Goal: Task Accomplishment & Management: Manage account settings

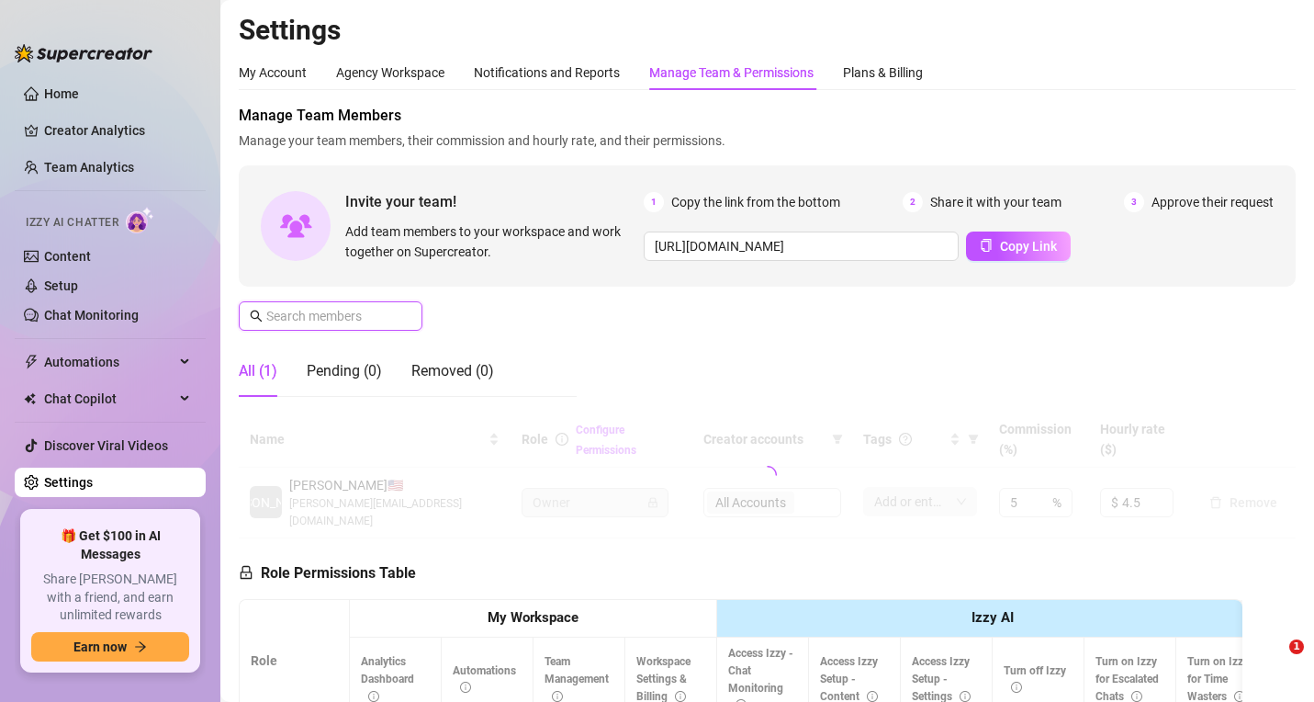
click at [363, 306] on input "text" at bounding box center [331, 316] width 130 height 20
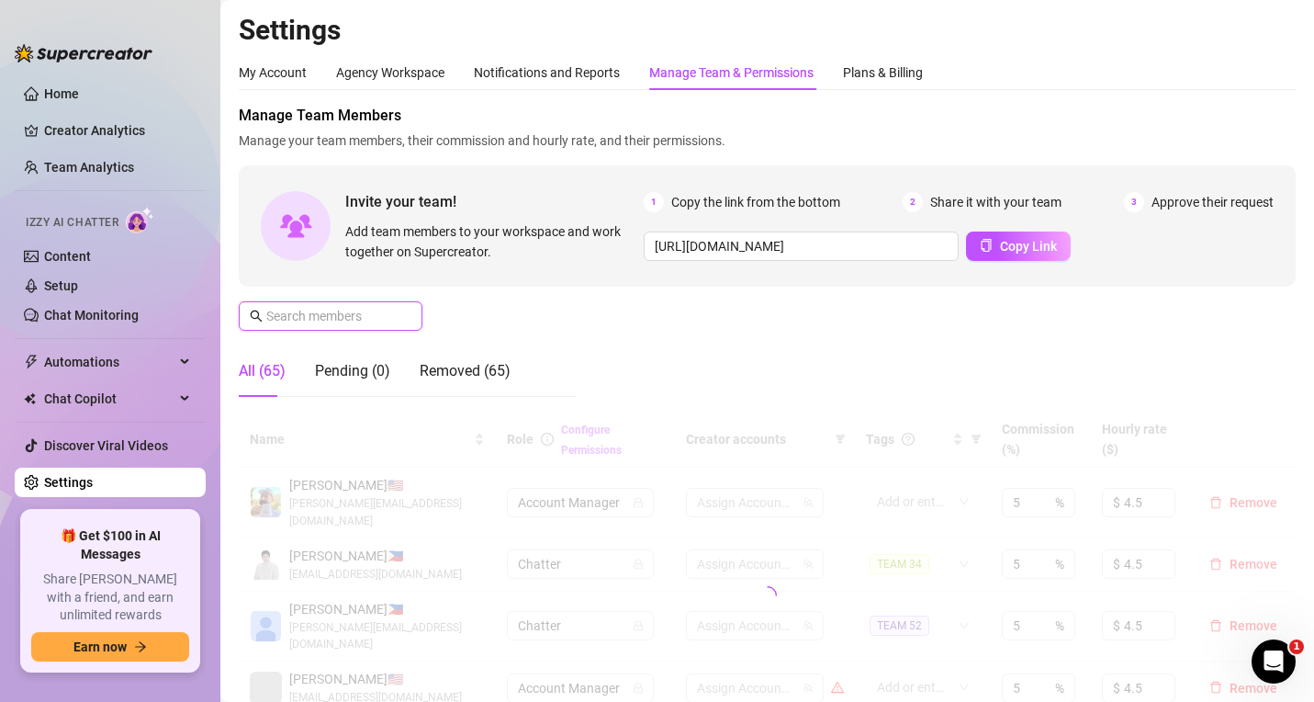
click at [366, 318] on input "text" at bounding box center [331, 316] width 130 height 20
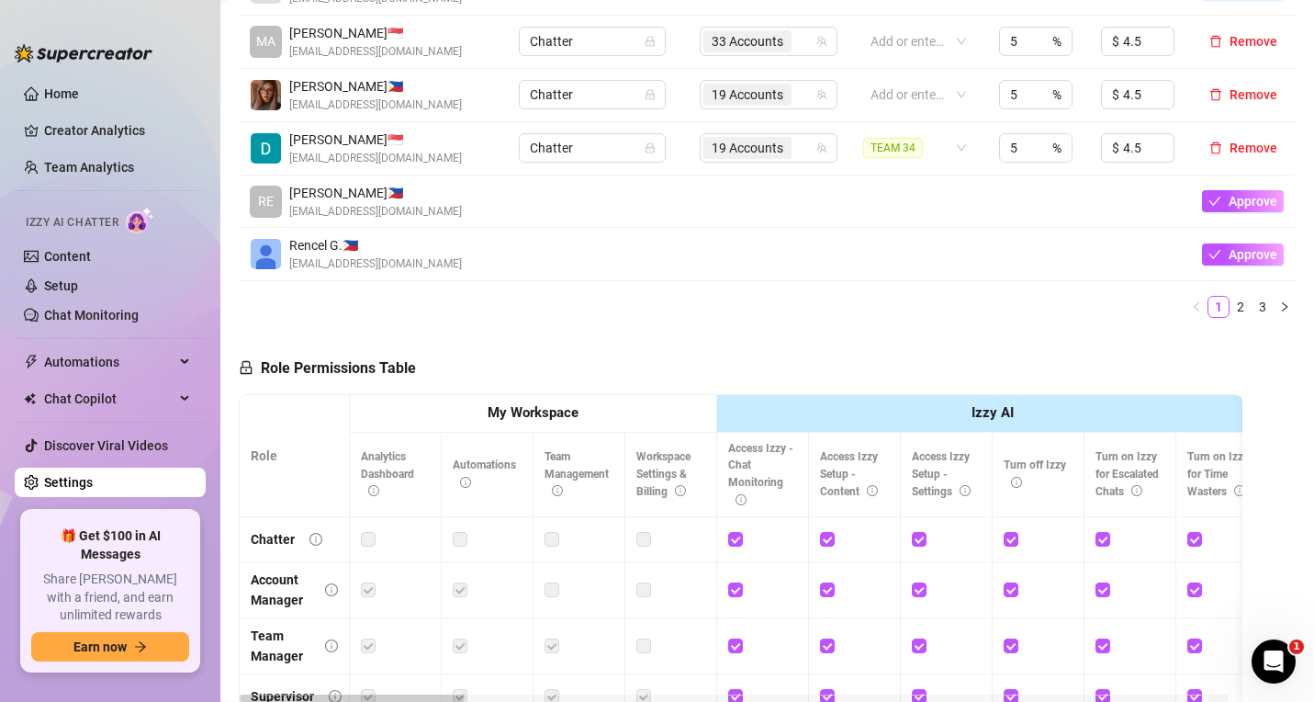
scroll to position [551, 0]
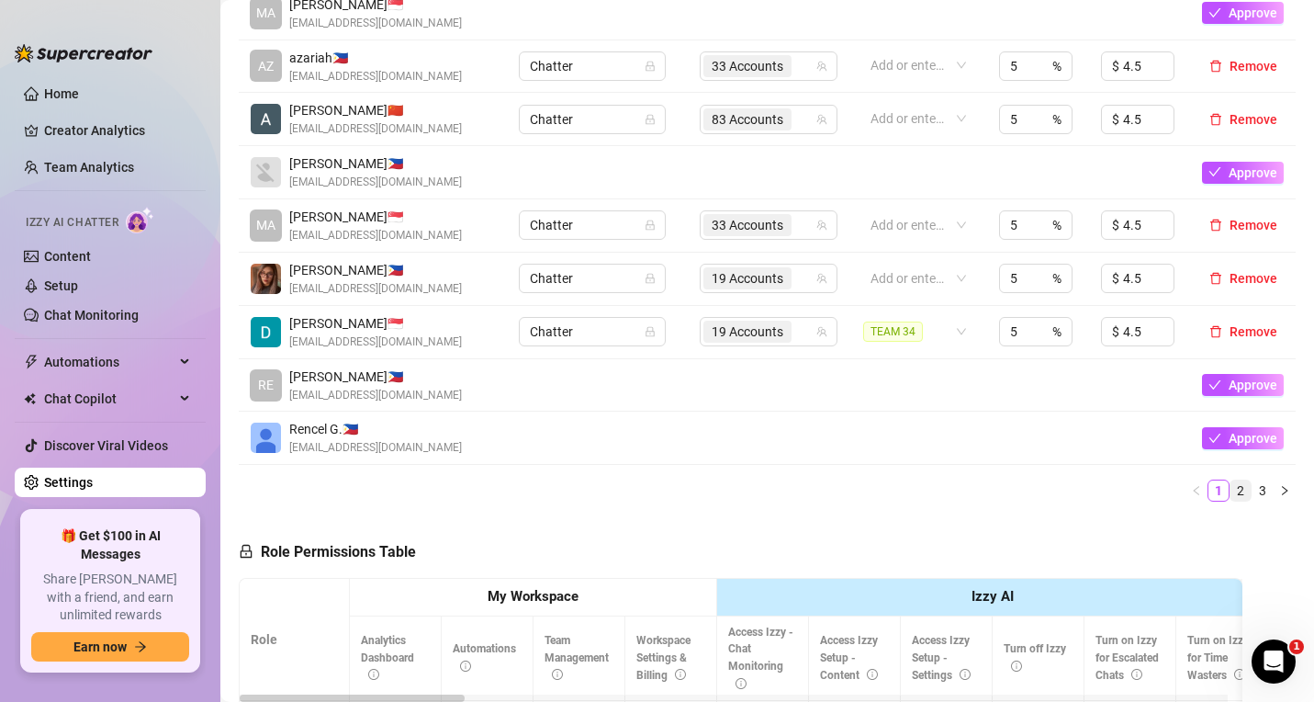
click at [1231, 480] on link "2" at bounding box center [1241, 490] width 20 height 20
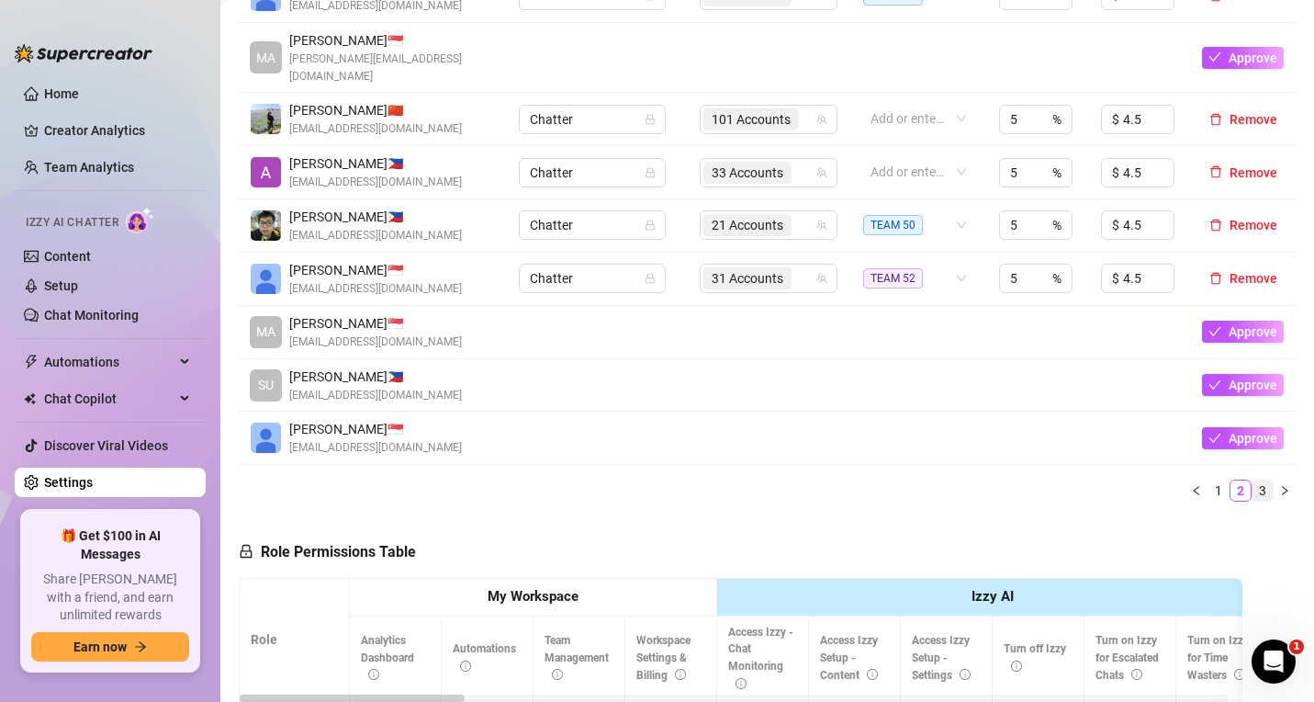
click at [1253, 480] on link "3" at bounding box center [1263, 490] width 20 height 20
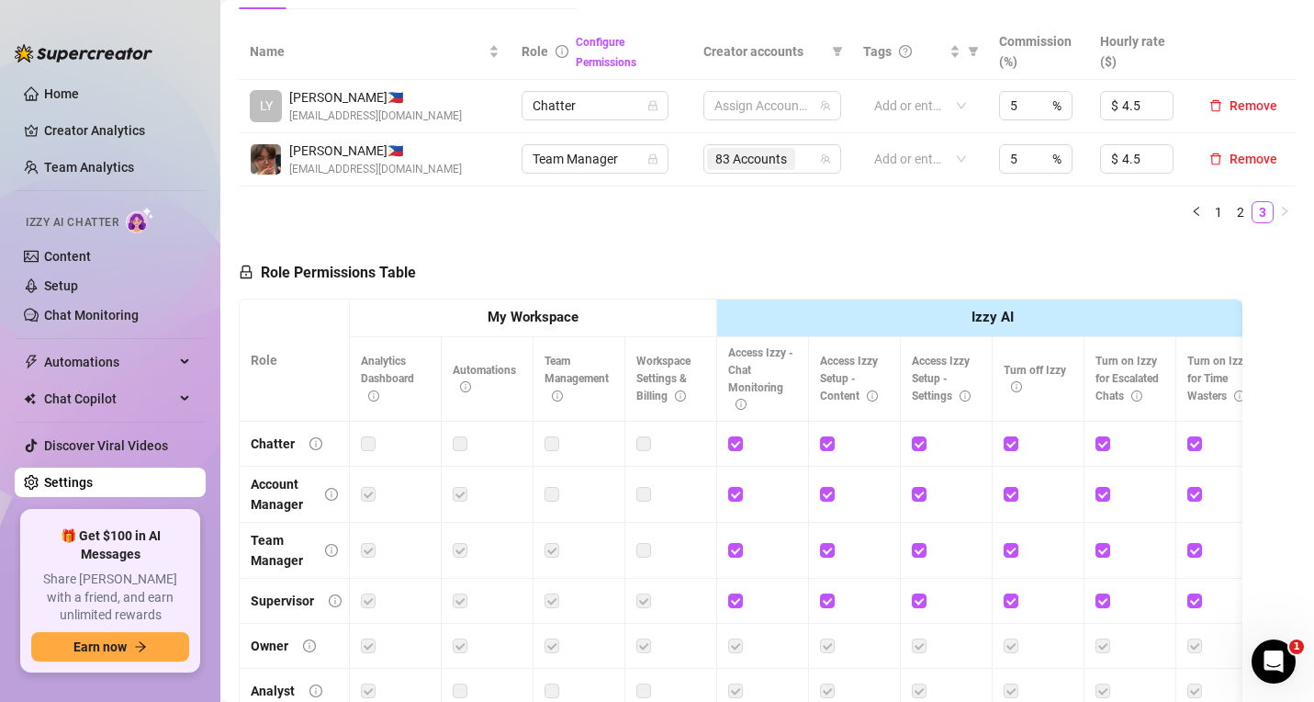
scroll to position [0, 0]
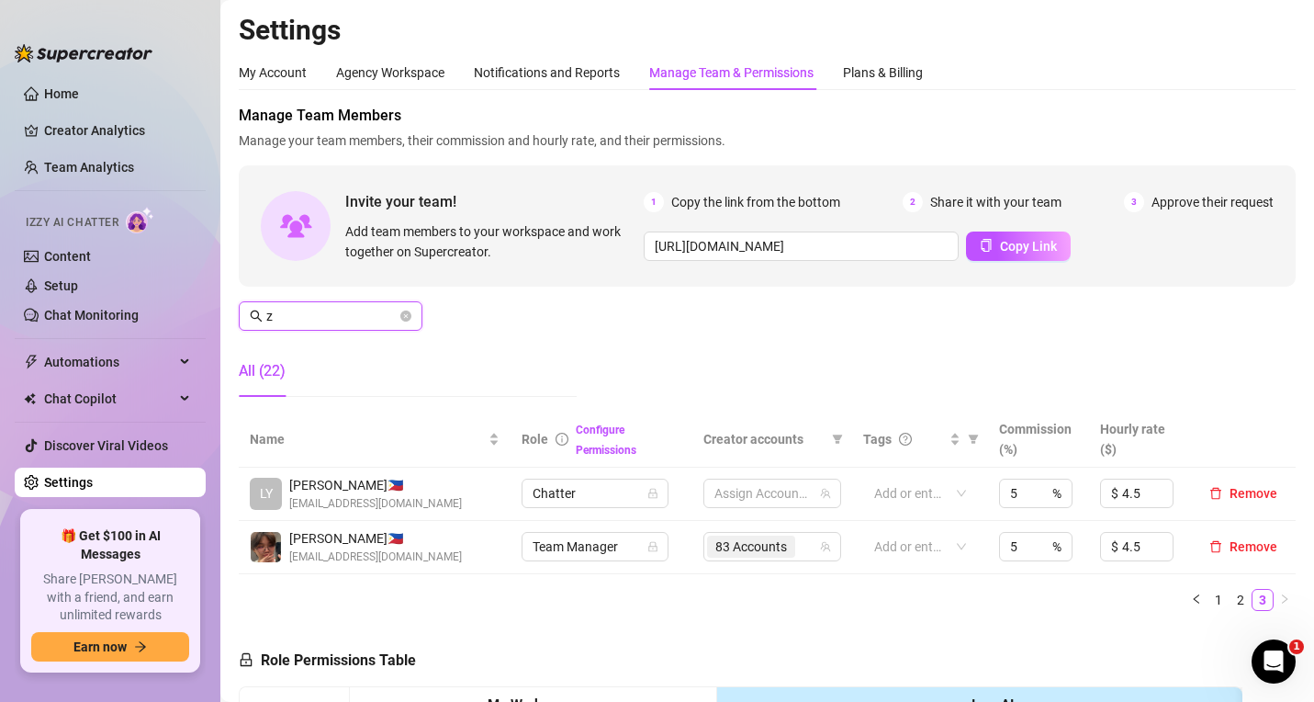
click at [324, 310] on input "z" at bounding box center [331, 316] width 130 height 20
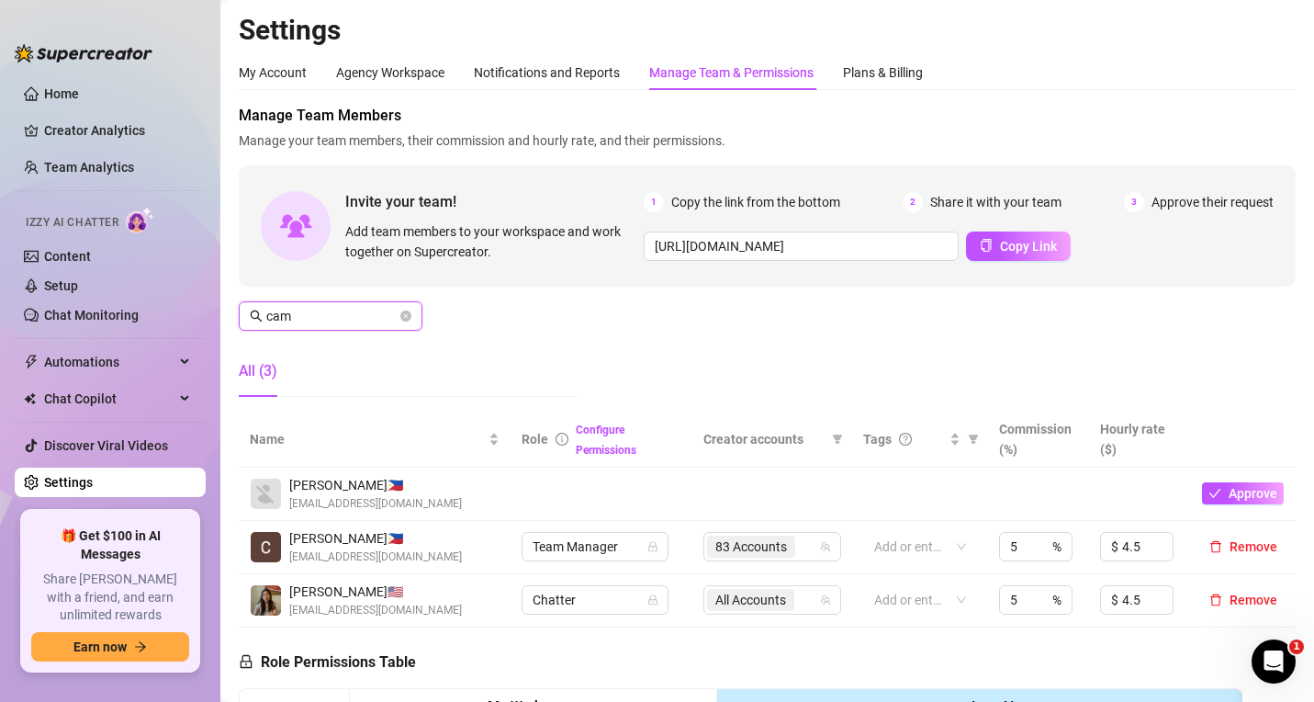
drag, startPoint x: 297, startPoint y: 317, endPoint x: 253, endPoint y: 308, distance: 44.1
click at [253, 309] on span "cam" at bounding box center [331, 315] width 184 height 29
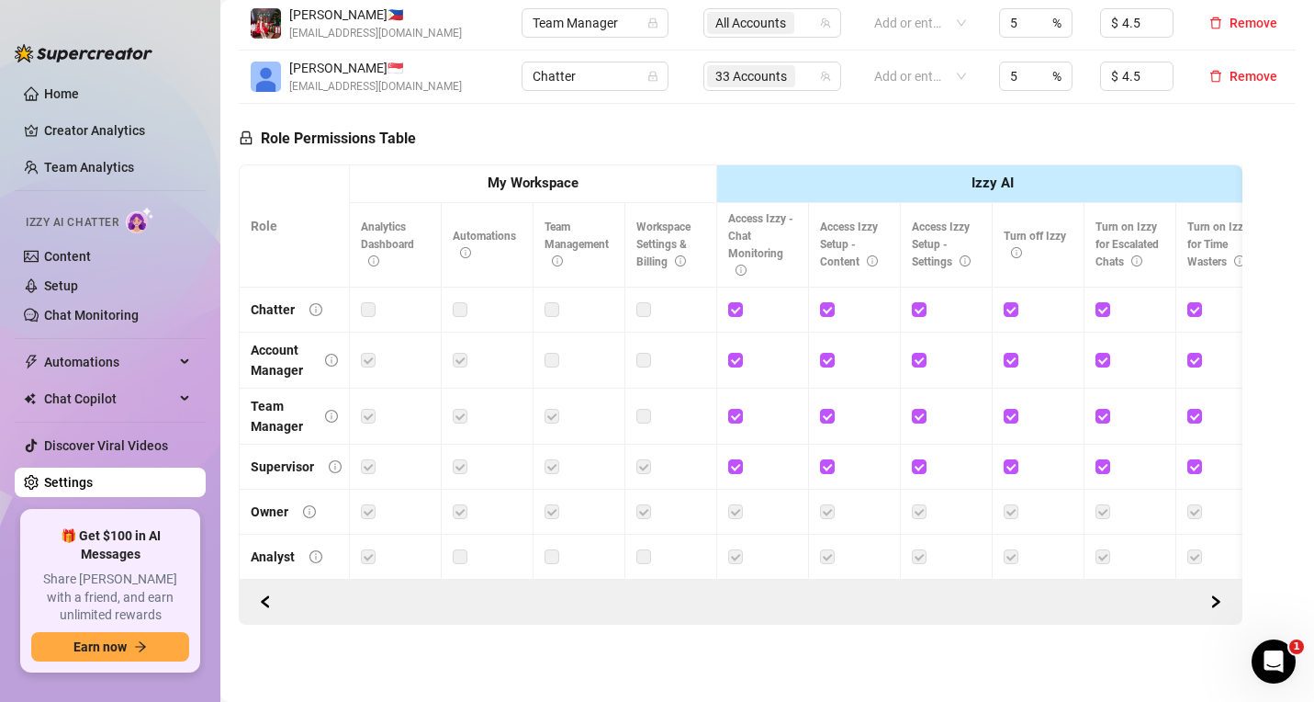
scroll to position [539, 0]
type input "cla"
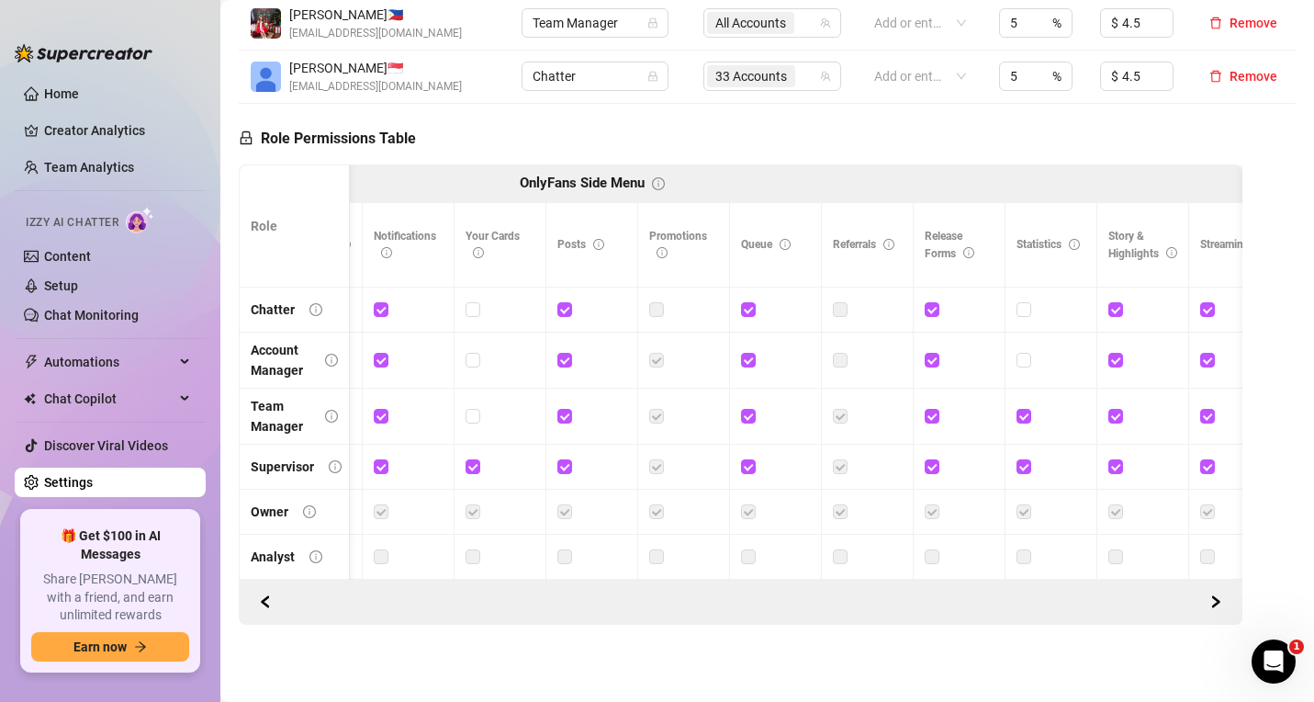
scroll to position [0, 0]
